Goal: Information Seeking & Learning: Learn about a topic

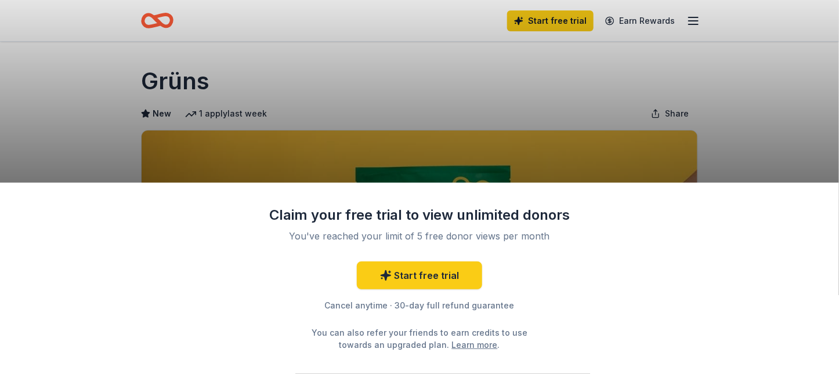
click at [434, 160] on div "Claim your free trial to view unlimited donors You've reached your limit of 5 f…" at bounding box center [419, 187] width 839 height 374
click at [433, 154] on div "Claim your free trial to view unlimited donors You've reached your limit of 5 f…" at bounding box center [419, 187] width 839 height 374
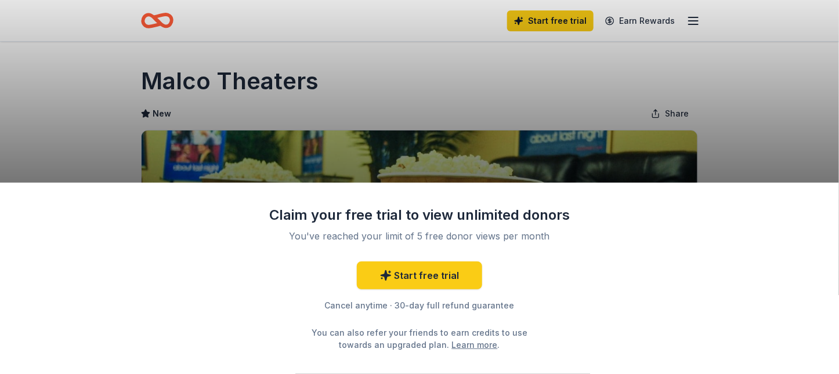
click at [627, 248] on div "Claim your free trial to view unlimited donors You've reached your limit of 5 f…" at bounding box center [419, 278] width 839 height 191
click at [709, 234] on div "Claim your free trial to view unlimited donors You've reached your limit of 5 f…" at bounding box center [419, 278] width 839 height 191
click at [708, 234] on div "Claim your free trial to view unlimited donors You've reached your limit of 5 f…" at bounding box center [419, 278] width 839 height 191
click at [561, 165] on div "Claim your free trial to view unlimited donors You've reached your limit of 5 f…" at bounding box center [419, 187] width 839 height 374
click at [561, 163] on div "Claim your free trial to view unlimited donors You've reached your limit of 5 f…" at bounding box center [419, 187] width 839 height 374
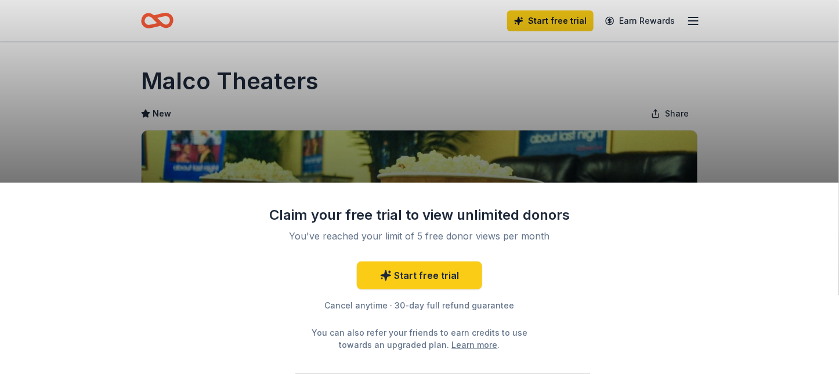
click at [470, 342] on link "Learn more" at bounding box center [475, 345] width 46 height 12
drag, startPoint x: 303, startPoint y: 305, endPoint x: 310, endPoint y: 266, distance: 39.9
click at [303, 300] on div "Cancel anytime · 30-day full refund guarantee" at bounding box center [420, 306] width 302 height 14
click at [827, 188] on div "Claim your free trial to view unlimited donors You've reached your limit of 5 f…" at bounding box center [419, 278] width 839 height 191
